Goal: Information Seeking & Learning: Learn about a topic

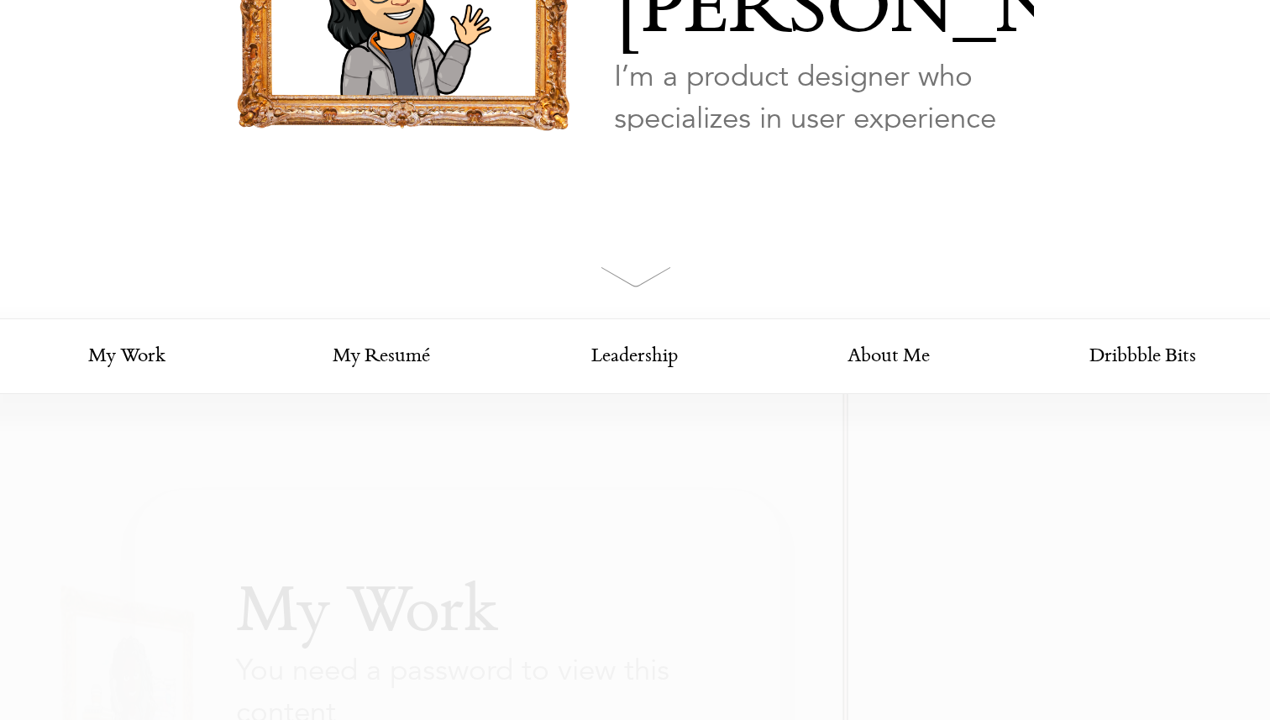
scroll to position [261, 0]
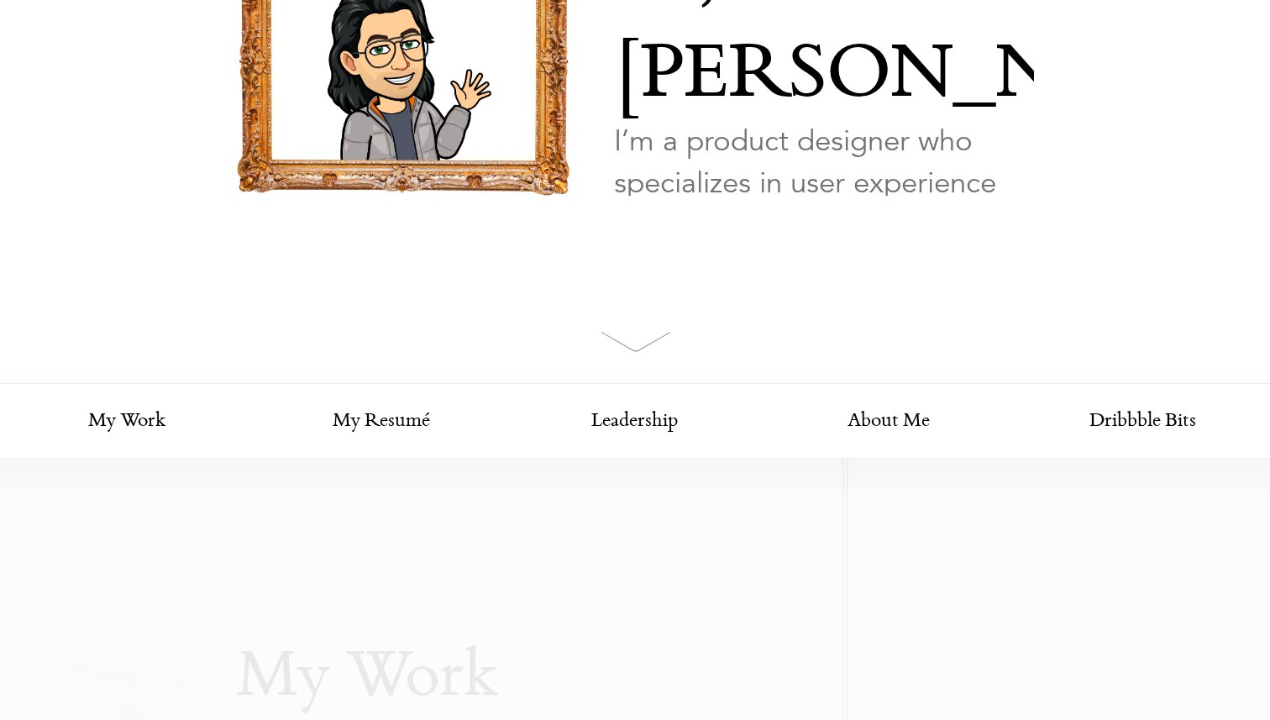
click at [681, 197] on div "img/nav/avatar-lg My Work" at bounding box center [635, 61] width 1270 height 644
click at [674, 246] on link "Looking for my work?" at bounding box center [695, 275] width 163 height 59
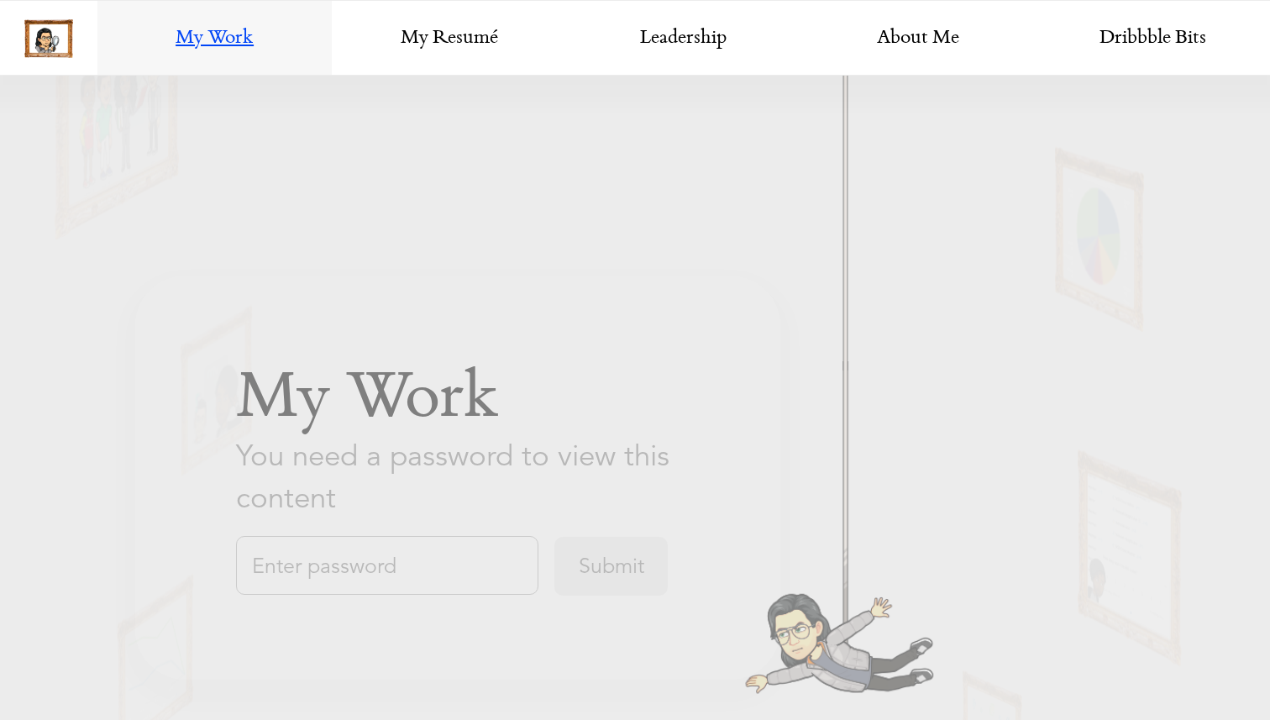
scroll to position [1530, 0]
click at [458, 552] on input "text" at bounding box center [387, 566] width 302 height 59
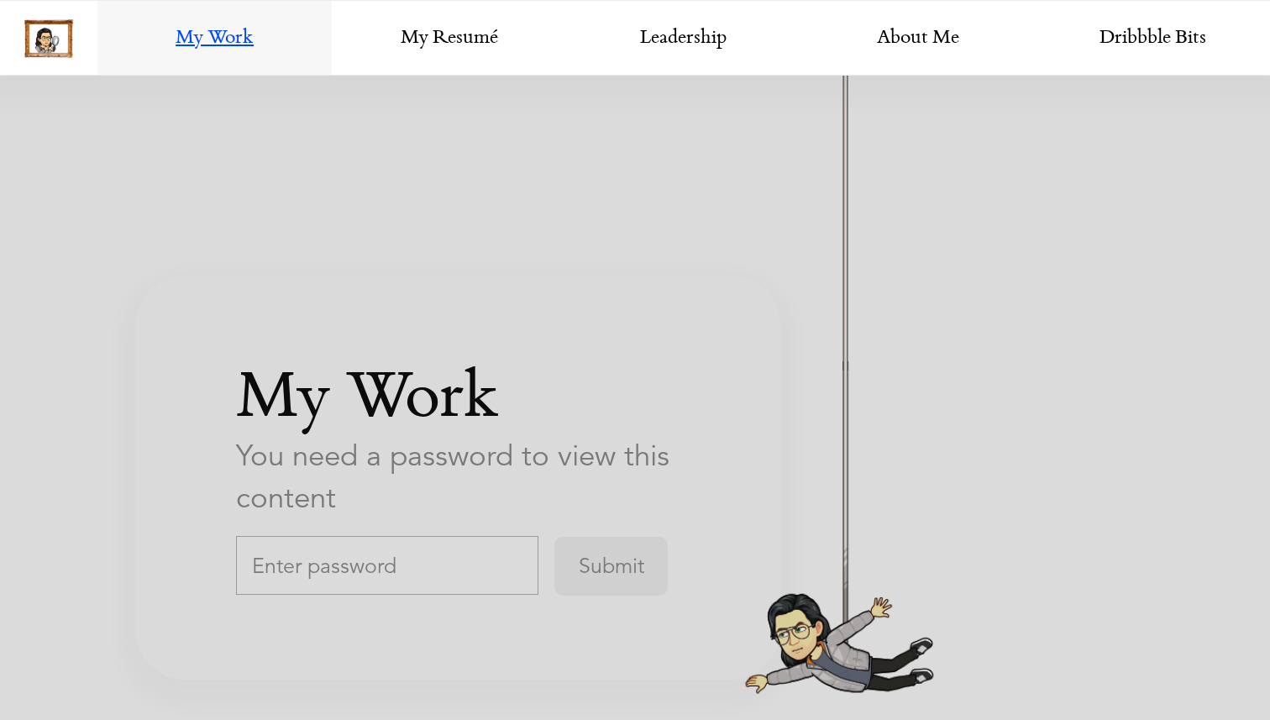
scroll to position [2923, 0]
paste input "[InsertYourCompanyName]Design"
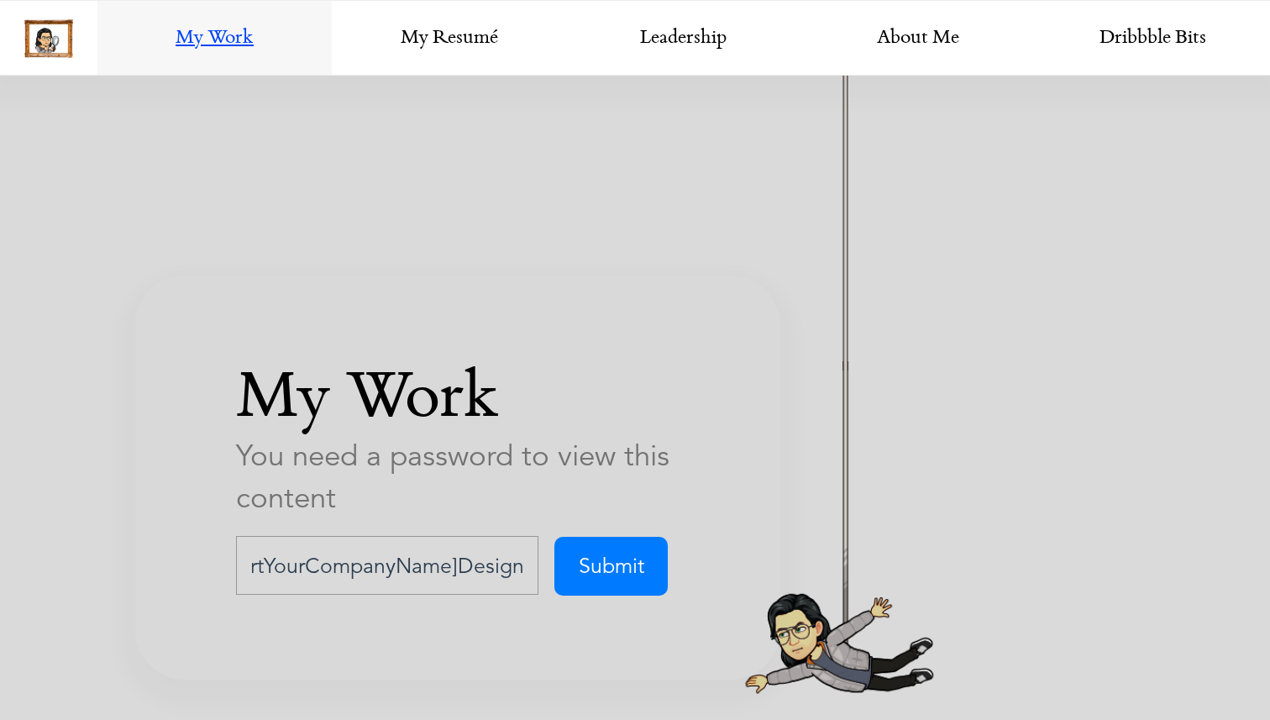
type input "[InsertYourCompanyName]Design"
click at [636, 563] on input "Submit" at bounding box center [610, 566] width 113 height 59
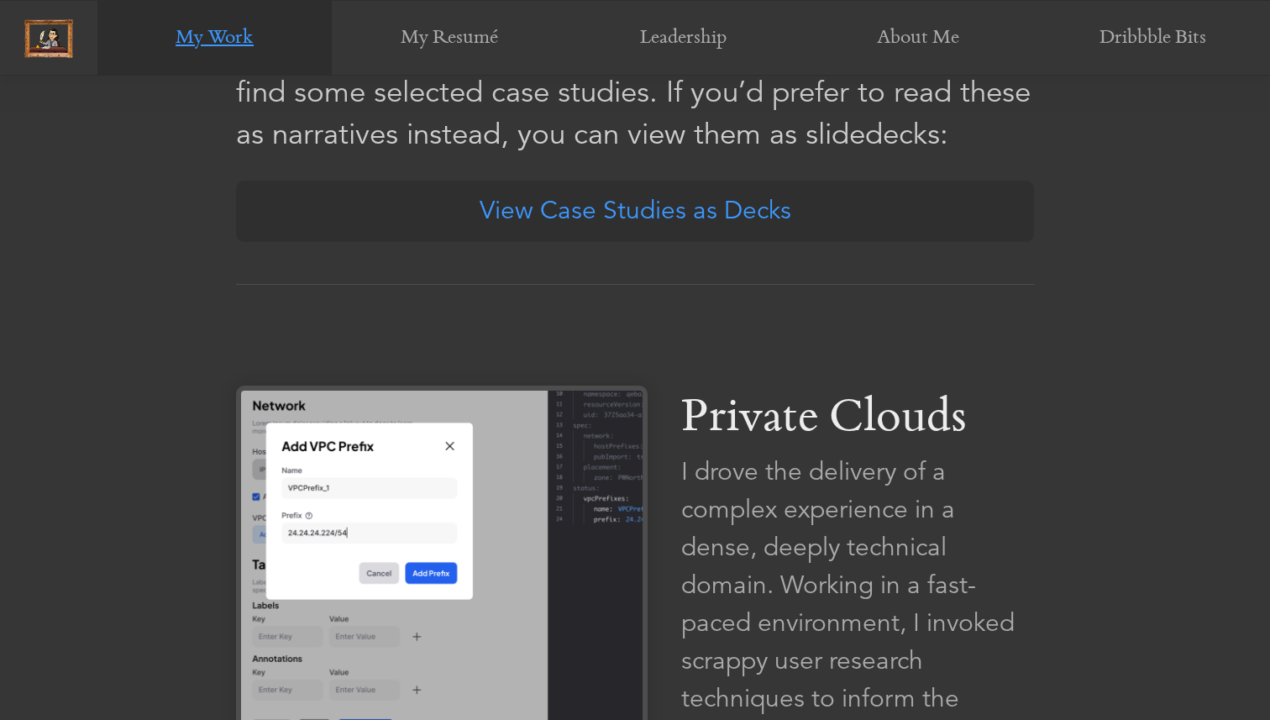
scroll to position [946, 0]
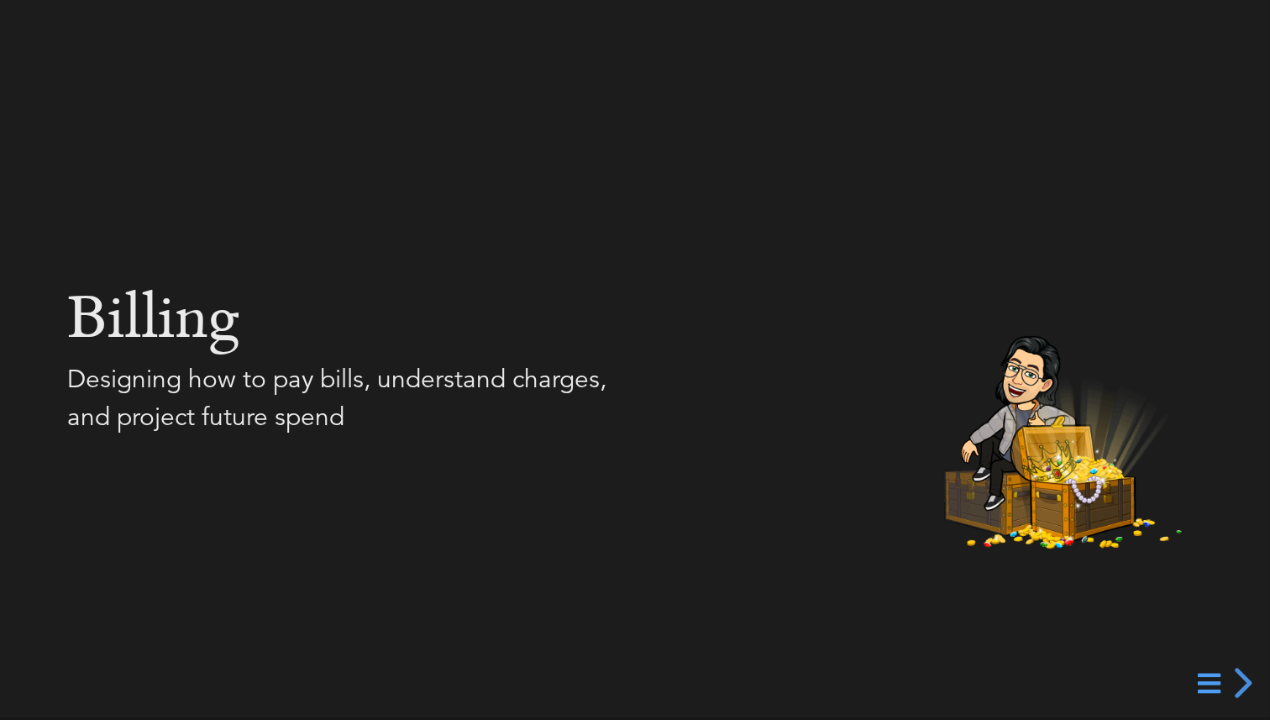
click at [755, 397] on section "Billing Designing how to pay bills, understand charges, and project future spend" at bounding box center [635, 360] width 1270 height 151
